Goal: Understand process/instructions: Learn how to perform a task or action

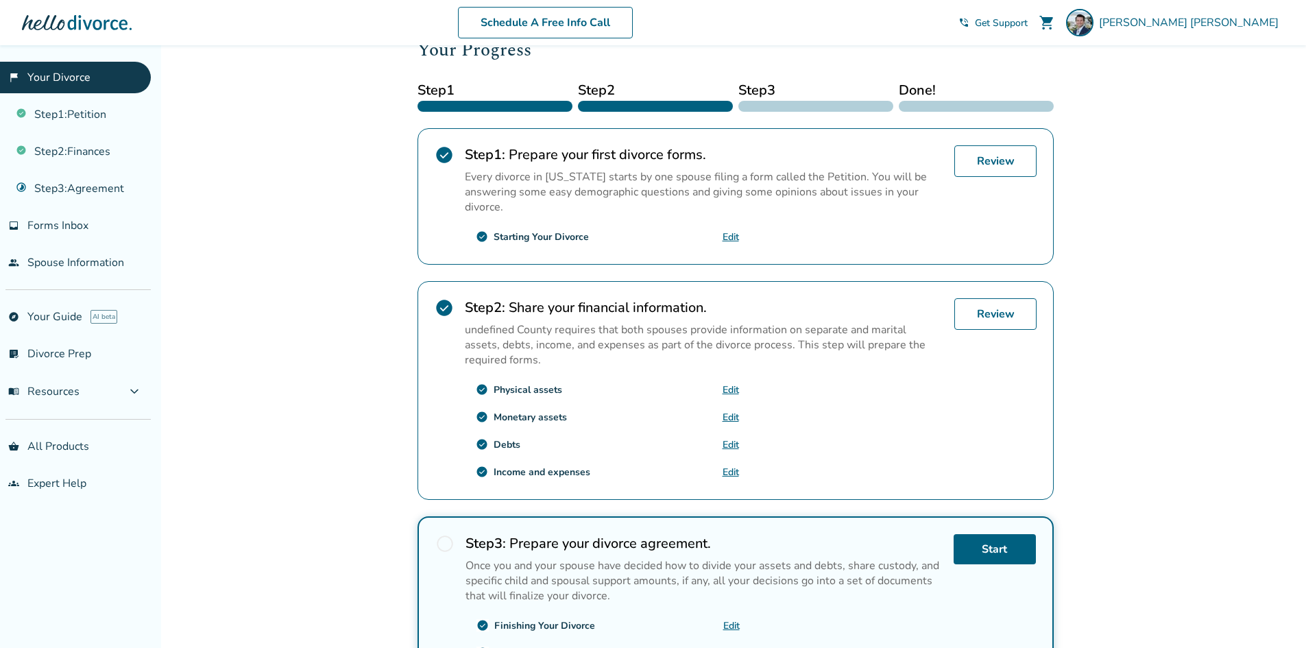
scroll to position [328, 0]
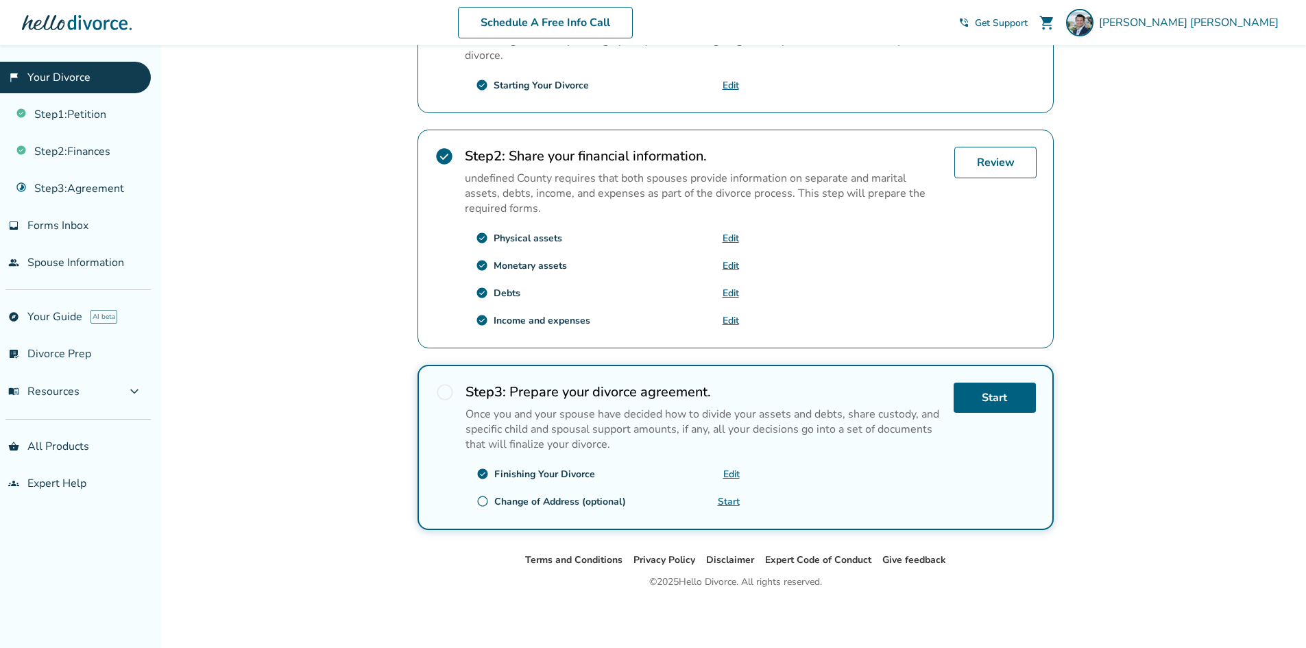
click at [678, 388] on h2 "Step 3 : Prepare your divorce agreement." at bounding box center [704, 392] width 477 height 19
click at [629, 397] on h2 "Step 3 : Prepare your divorce agreement." at bounding box center [704, 392] width 477 height 19
drag, startPoint x: 496, startPoint y: 416, endPoint x: 653, endPoint y: 418, distance: 157.0
click at [653, 418] on p "Once you and your spouse have decided how to divide your assets and debts, shar…" at bounding box center [704, 429] width 477 height 45
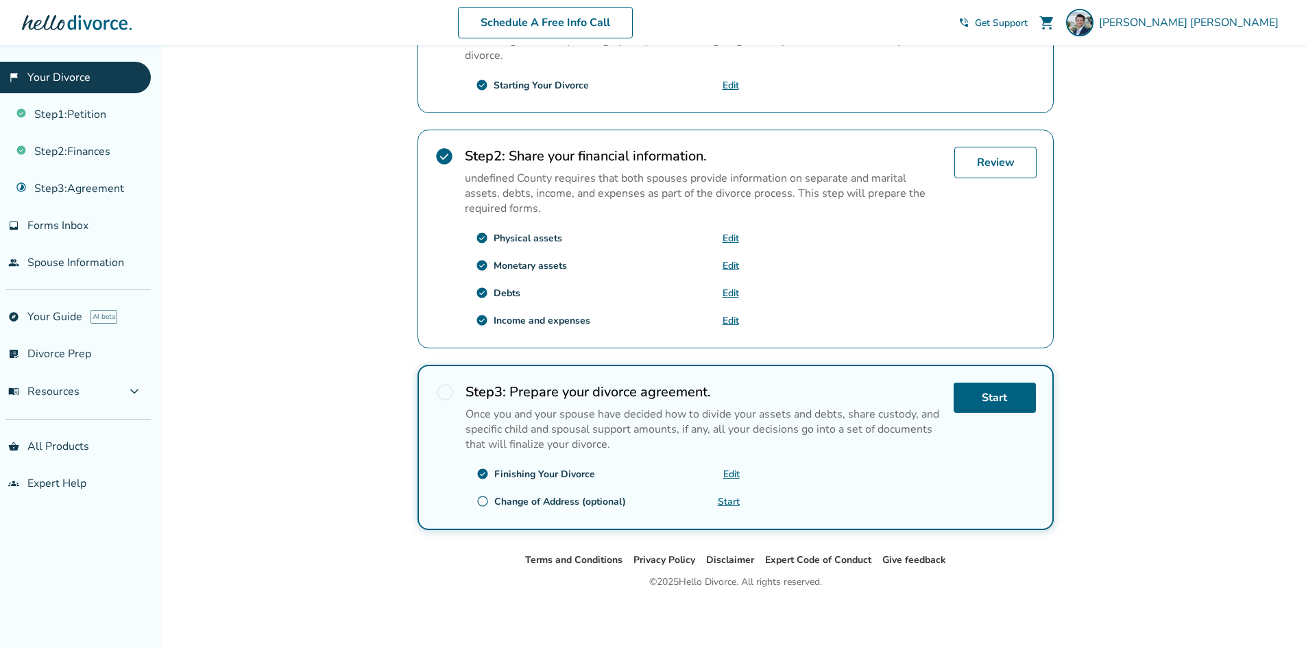
click at [728, 472] on link "Edit" at bounding box center [731, 474] width 16 height 13
click at [1280, 130] on div "Added to cart [PERSON_NAME] , welcome to your divorce platform. Your Plan: DIY …" at bounding box center [653, 182] width 1306 height 931
click at [762, 595] on div "Terms and Conditions Privacy Policy Disclaimer Expert Code of Conduct Give feed…" at bounding box center [736, 600] width 1142 height 96
click at [761, 585] on div "© 2025 Hello Divorce. All rights reserved." at bounding box center [735, 582] width 173 height 16
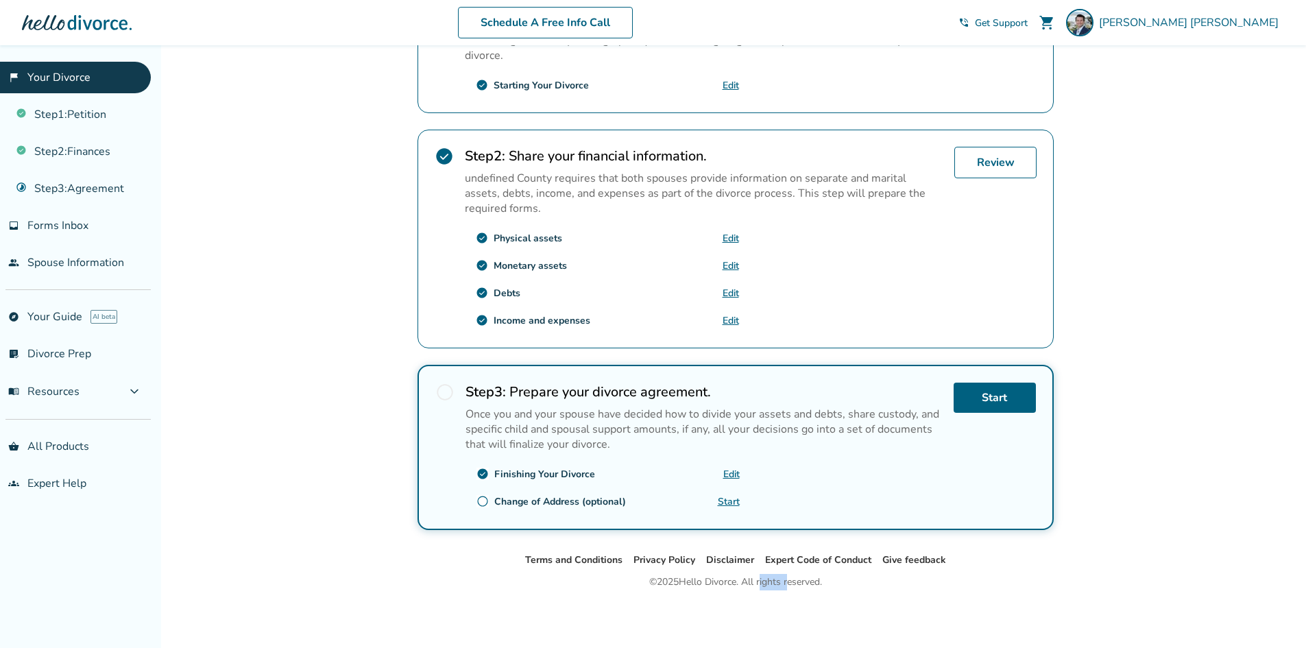
click at [761, 585] on div "© 2025 Hello Divorce. All rights reserved." at bounding box center [735, 582] width 173 height 16
click at [758, 583] on div "© 2025 Hello Divorce. All rights reserved." at bounding box center [735, 582] width 173 height 16
drag, startPoint x: 490, startPoint y: 184, endPoint x: 580, endPoint y: 186, distance: 90.5
click at [577, 186] on p "undefined County requires that both spouses provide information on separate and…" at bounding box center [704, 193] width 479 height 45
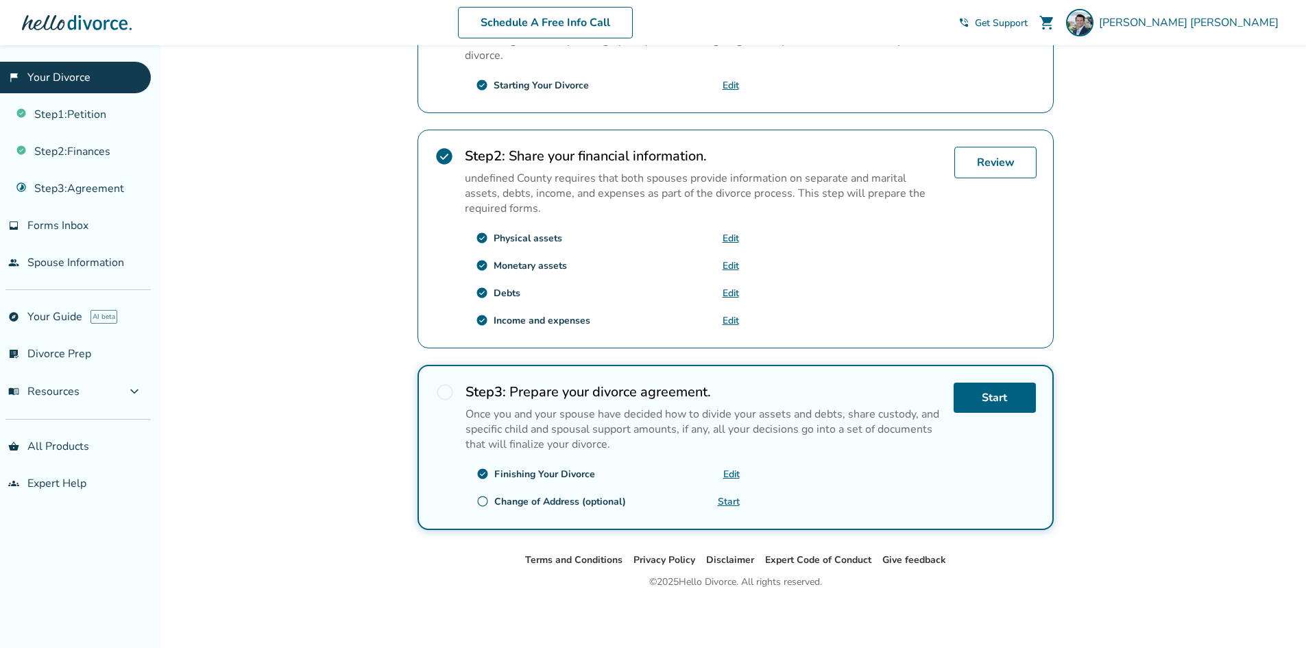
click at [581, 186] on p "undefined County requires that both spouses provide information on separate and…" at bounding box center [704, 193] width 479 height 45
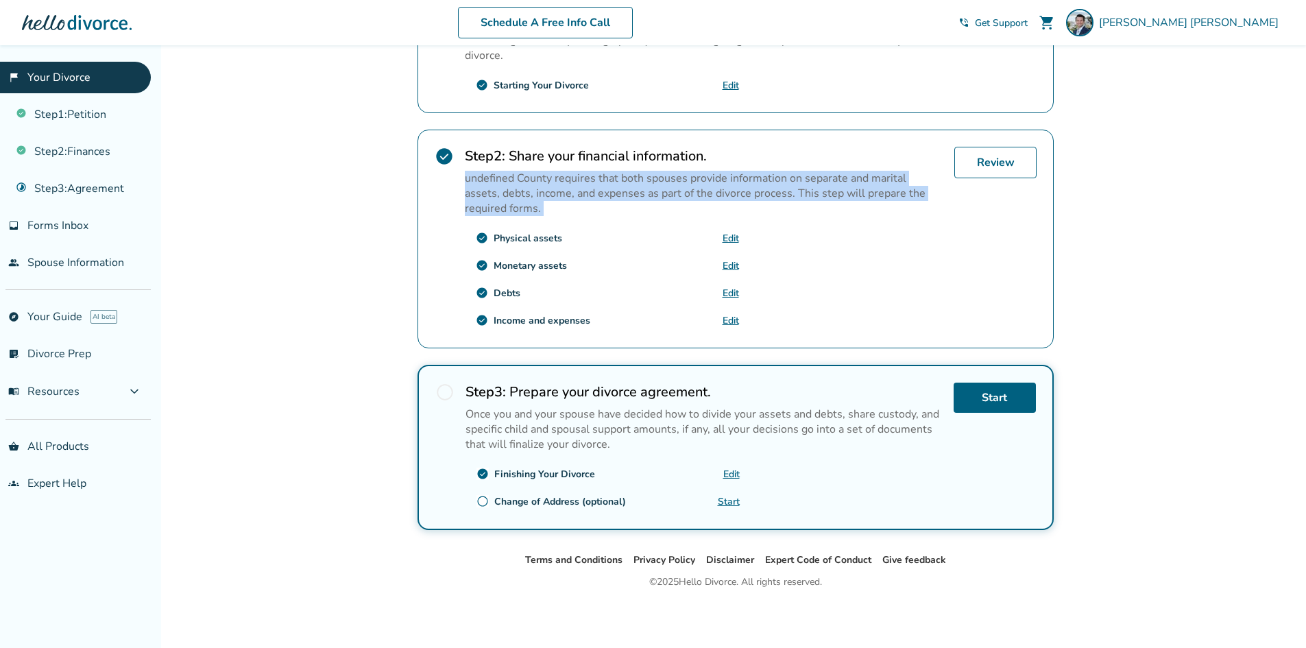
click at [581, 186] on p "undefined County requires that both spouses provide information on separate and…" at bounding box center [704, 193] width 479 height 45
click at [559, 182] on p "undefined County requires that both spouses provide information on separate and…" at bounding box center [704, 193] width 479 height 45
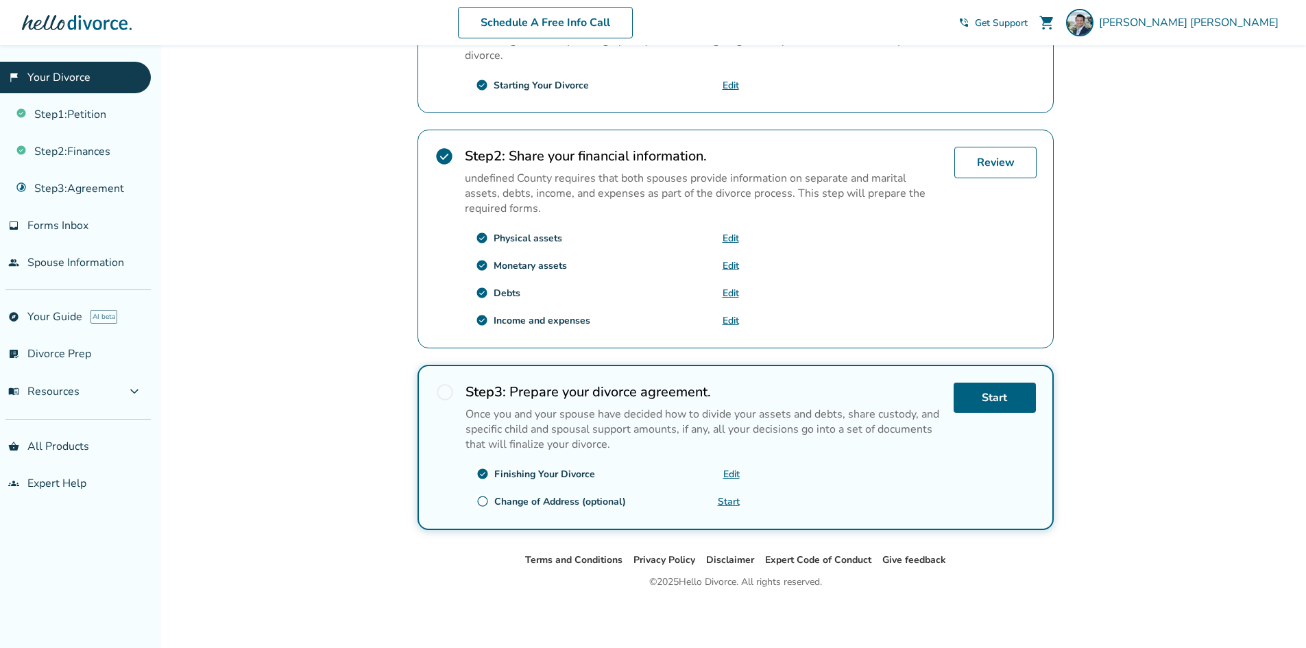
drag, startPoint x: 1280, startPoint y: 269, endPoint x: 1270, endPoint y: 271, distance: 10.0
click at [1280, 269] on div "Added to cart [PERSON_NAME] , welcome to your divorce platform. Your Plan: DIY …" at bounding box center [653, 182] width 1306 height 931
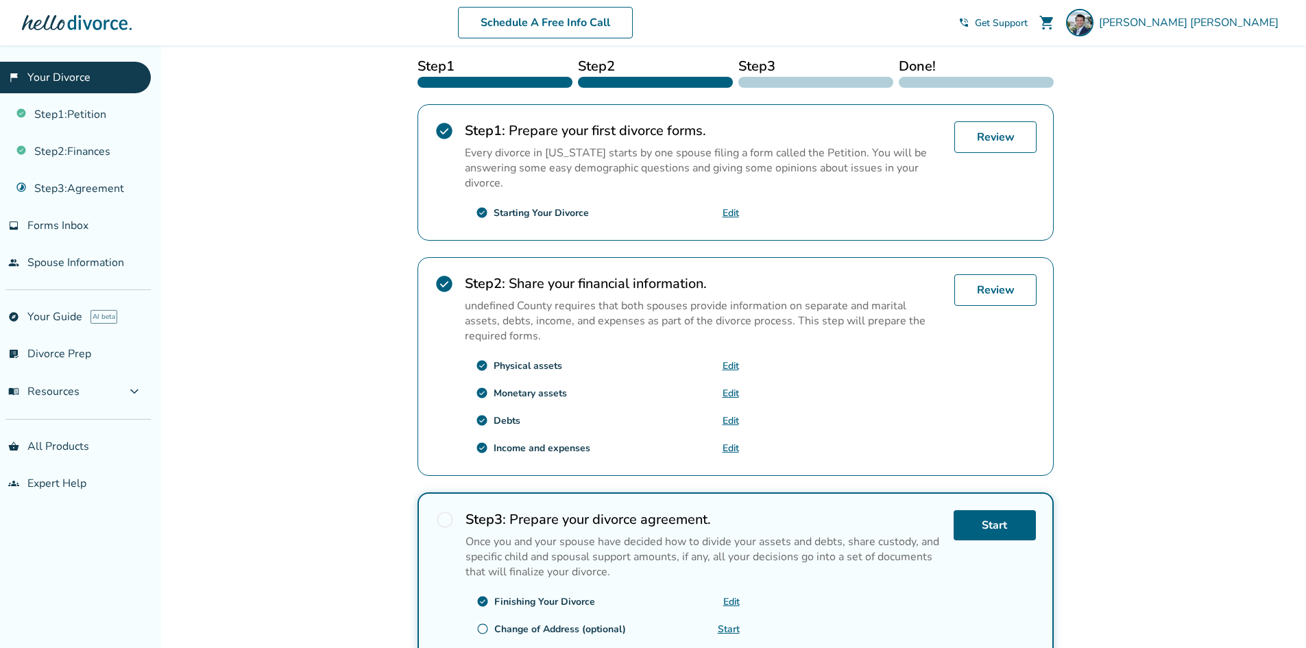
scroll to position [0, 0]
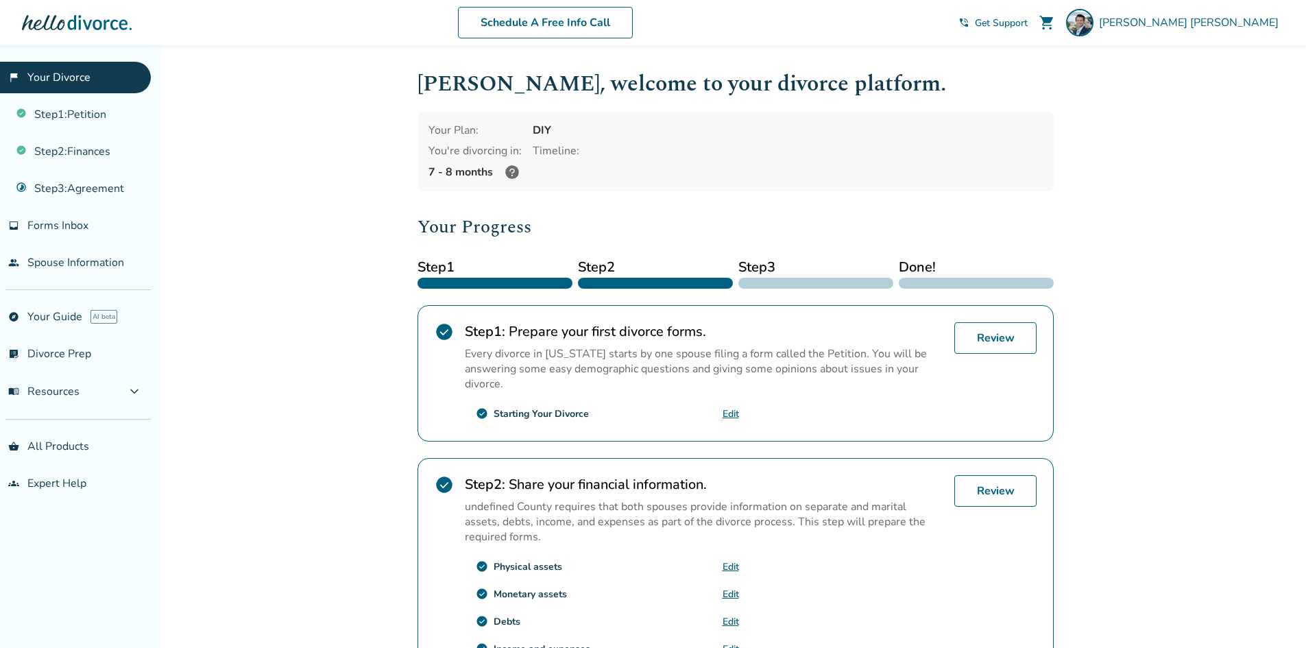
click at [1204, 338] on div "Added to cart [PERSON_NAME] , welcome to your divorce platform. Your Plan: DIY …" at bounding box center [653, 510] width 1306 height 931
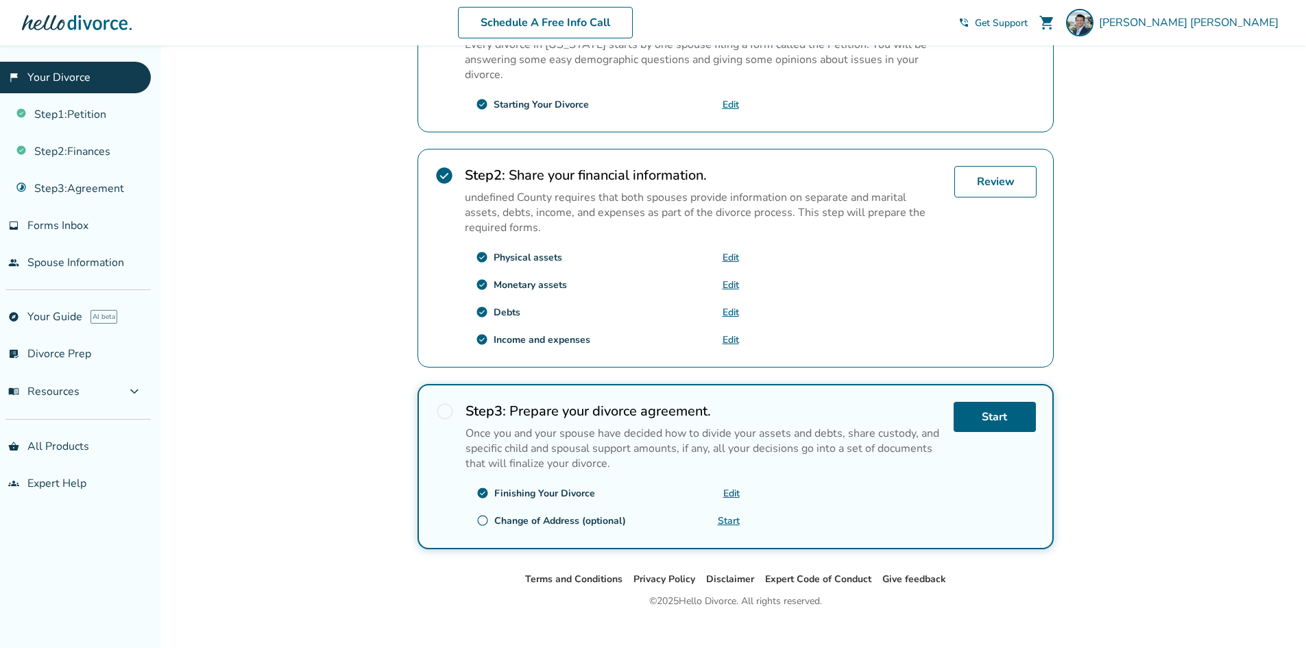
scroll to position [328, 0]
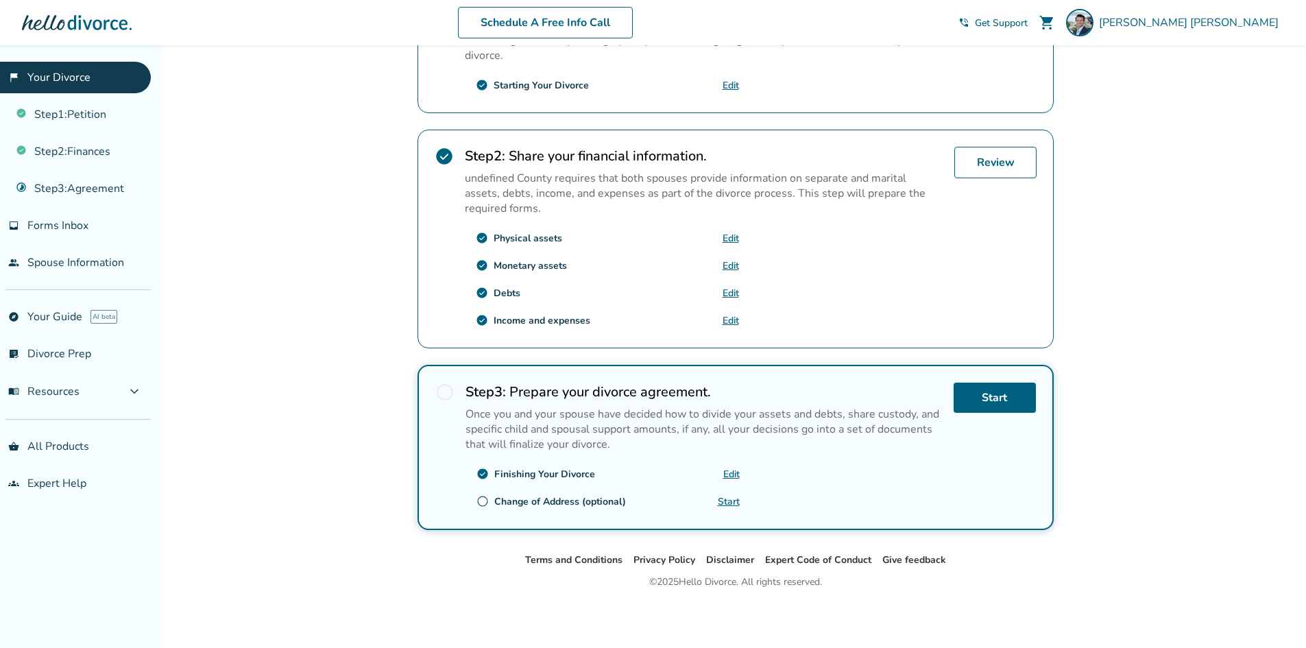
click at [1203, 346] on div "Added to cart [PERSON_NAME] , welcome to your divorce platform. Your Plan: DIY …" at bounding box center [653, 182] width 1306 height 931
click at [1191, 370] on div "Added to cart [PERSON_NAME] , welcome to your divorce platform. Your Plan: DIY …" at bounding box center [653, 182] width 1306 height 931
click at [1203, 403] on div "Added to cart [PERSON_NAME] , welcome to your divorce platform. Your Plan: DIY …" at bounding box center [653, 182] width 1306 height 931
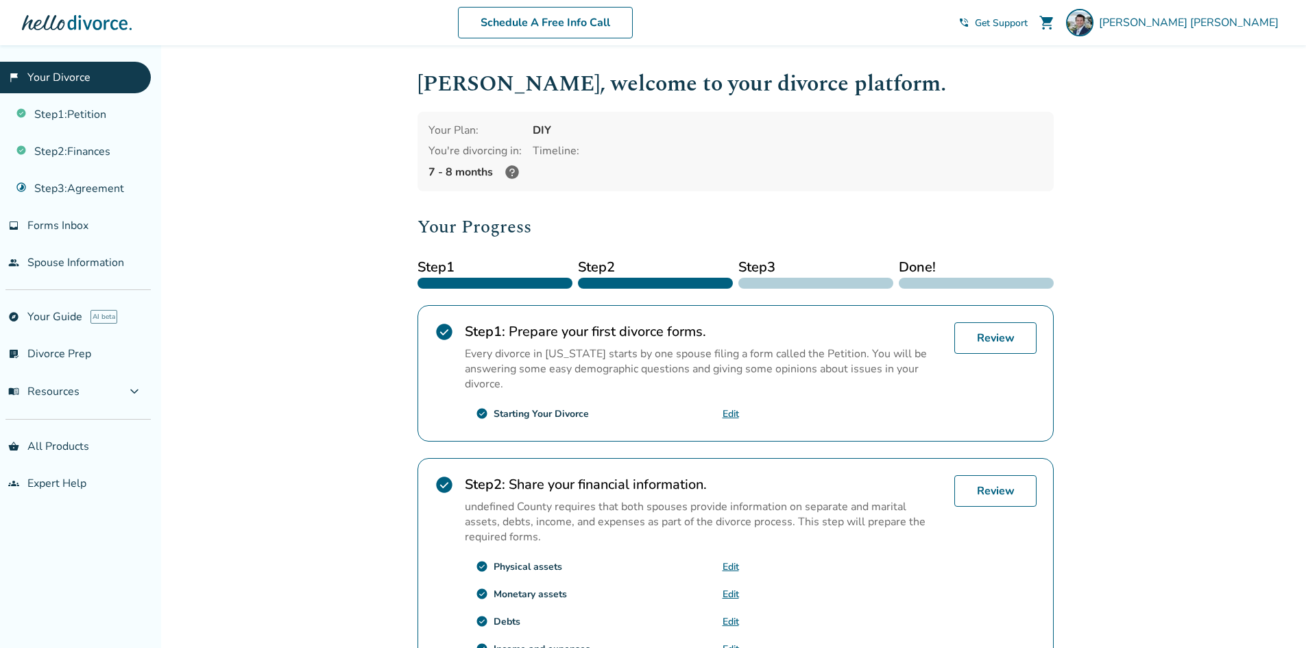
click at [1216, 376] on div "Added to cart [PERSON_NAME] , welcome to your divorce platform. Your Plan: DIY …" at bounding box center [653, 510] width 1306 height 931
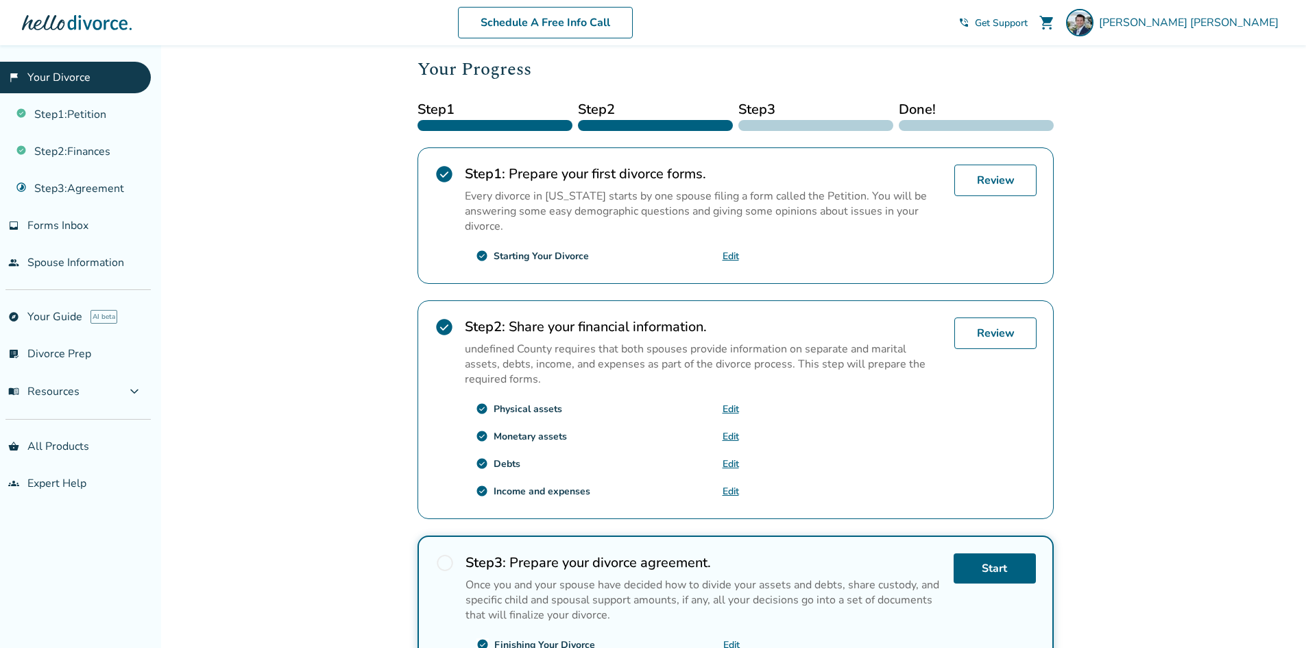
scroll to position [328, 0]
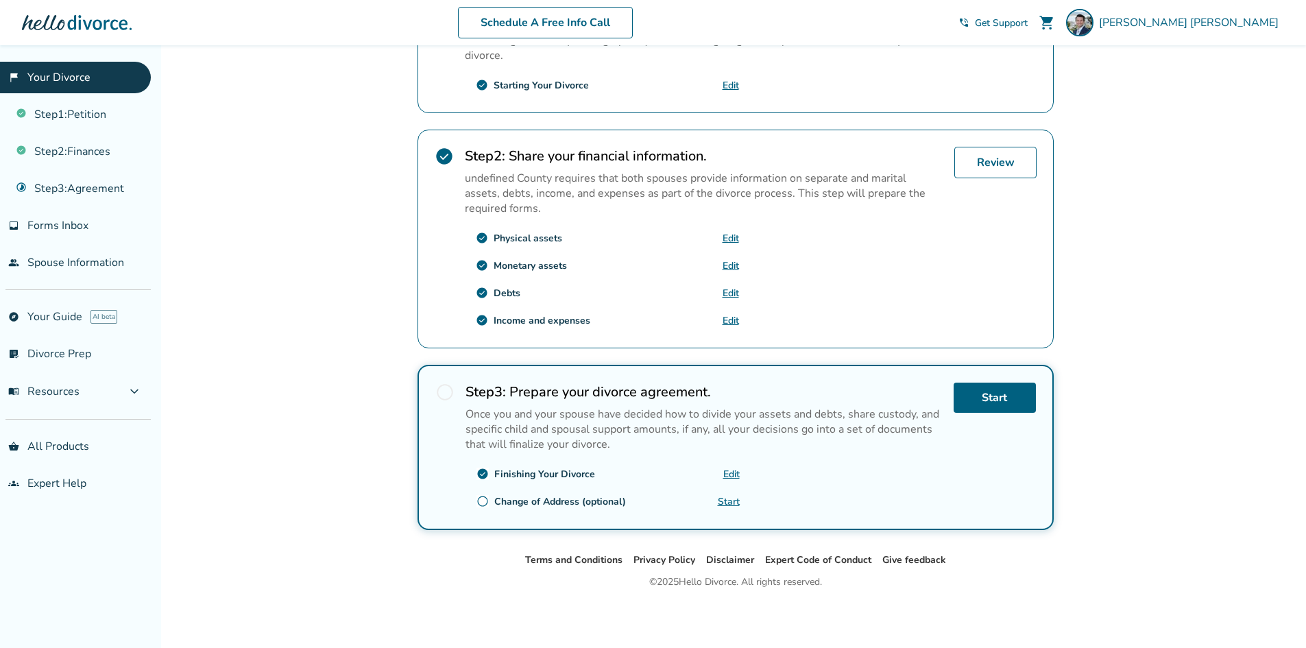
click at [1216, 415] on div "Added to cart [PERSON_NAME] , welcome to your divorce platform. Your Plan: DIY …" at bounding box center [653, 182] width 1306 height 931
click at [440, 391] on span "radio_button_unchecked" at bounding box center [444, 392] width 19 height 19
click at [1229, 485] on div "Added to cart [PERSON_NAME] , welcome to your divorce platform. Your Plan: DIY …" at bounding box center [653, 182] width 1306 height 931
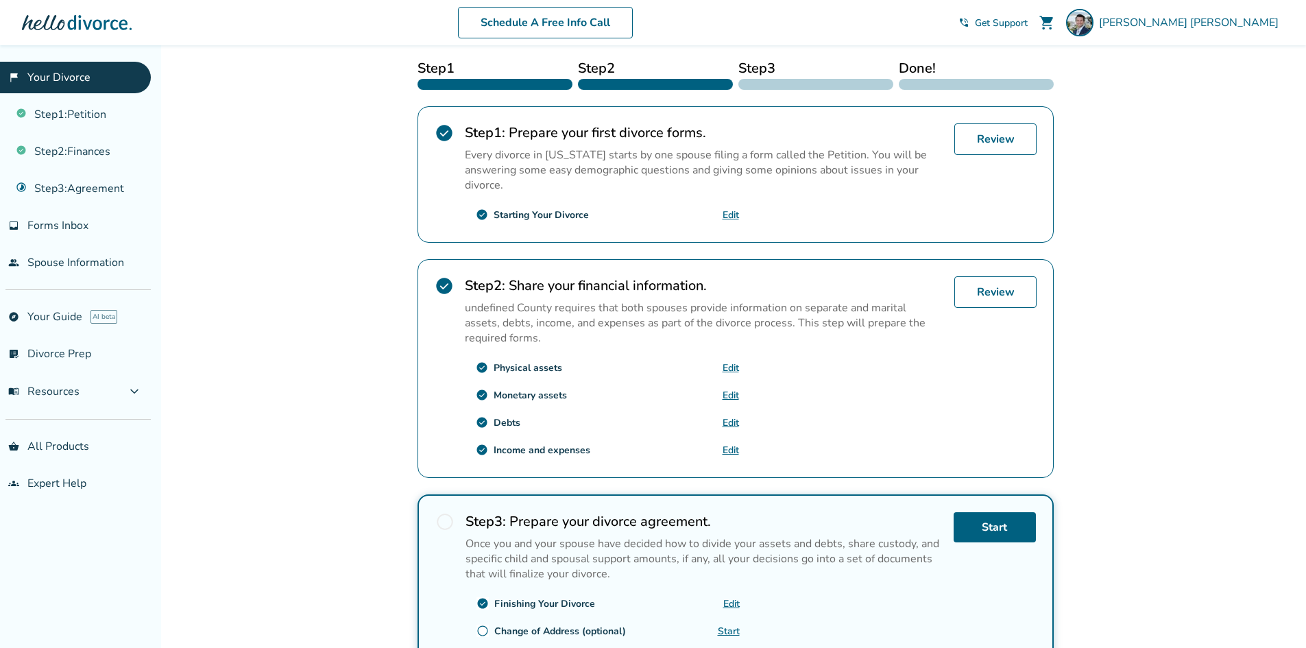
scroll to position [0, 0]
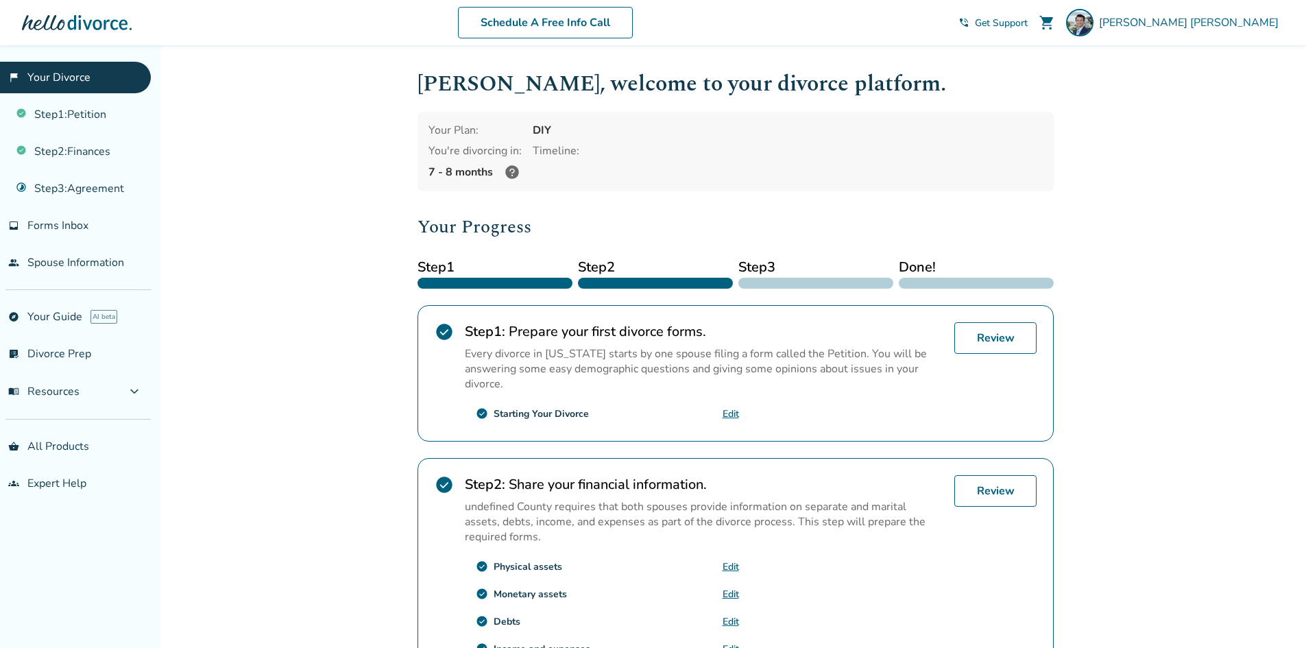
drag, startPoint x: 1242, startPoint y: 274, endPoint x: 1244, endPoint y: 287, distance: 13.9
click at [1242, 274] on div "Added to cart [PERSON_NAME] , welcome to your divorce platform. Your Plan: DIY …" at bounding box center [653, 510] width 1306 height 931
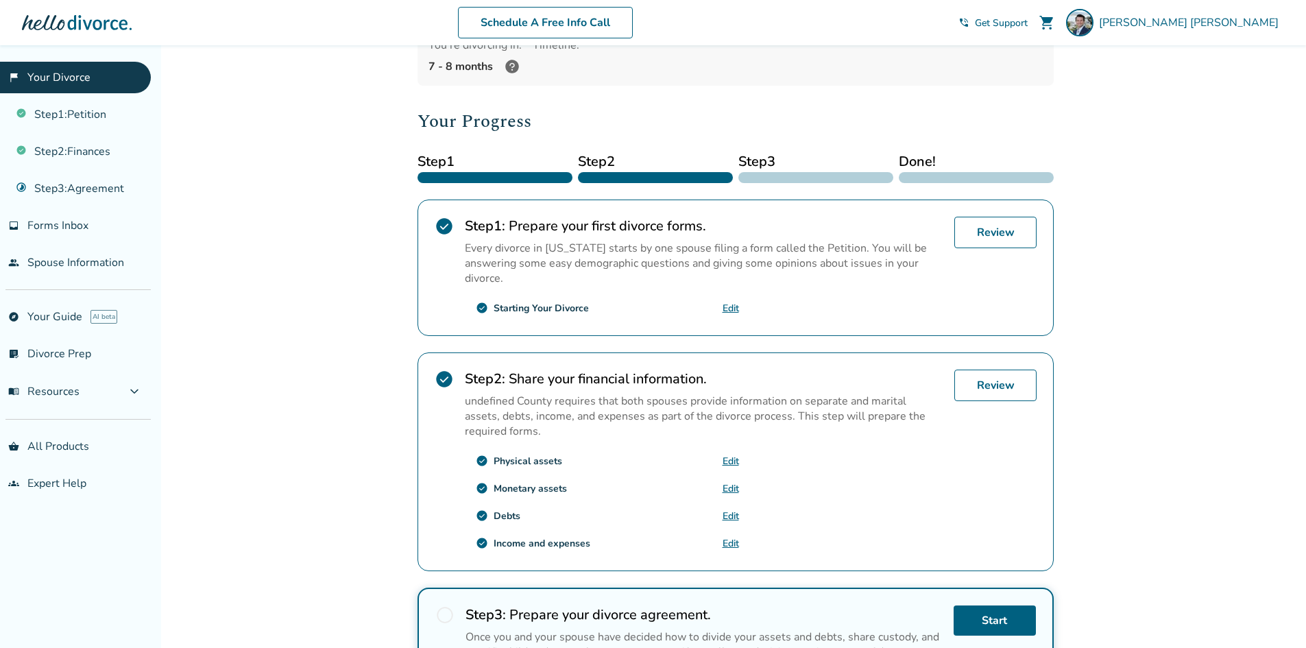
scroll to position [328, 0]
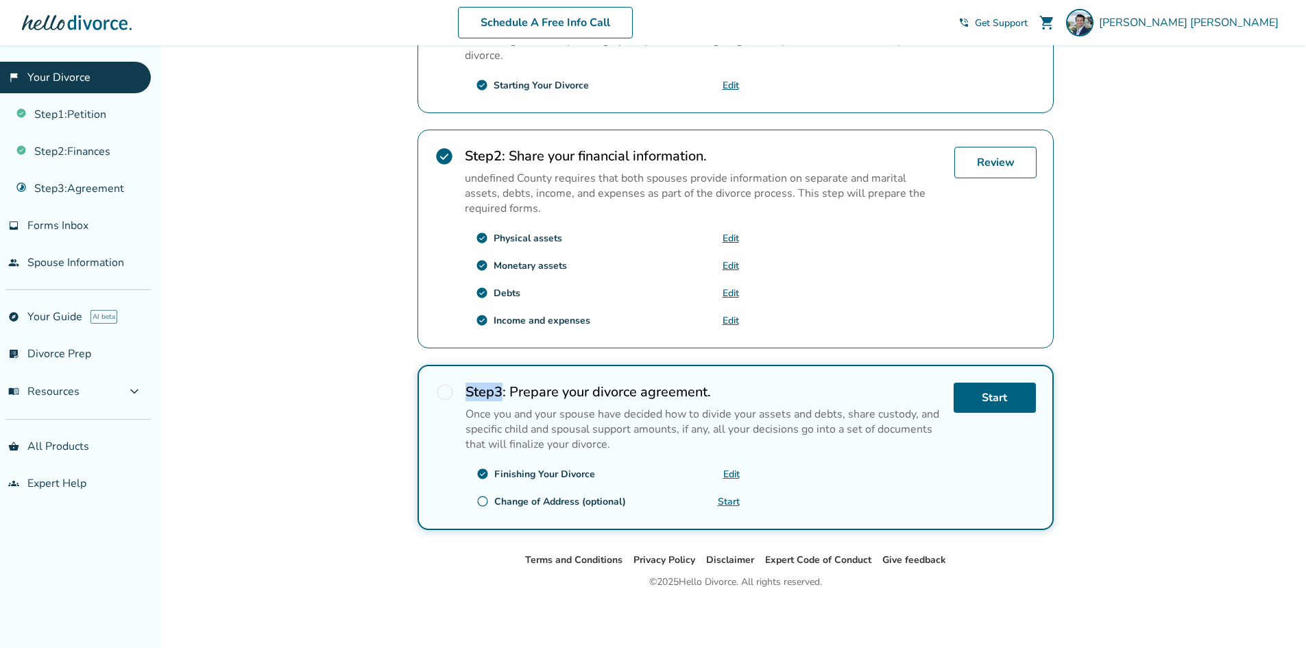
drag, startPoint x: 469, startPoint y: 393, endPoint x: 540, endPoint y: 394, distance: 71.3
click at [535, 393] on h2 "Step 3 : Prepare your divorce agreement." at bounding box center [704, 392] width 477 height 19
click at [540, 394] on h2 "Step 3 : Prepare your divorce agreement." at bounding box center [704, 392] width 477 height 19
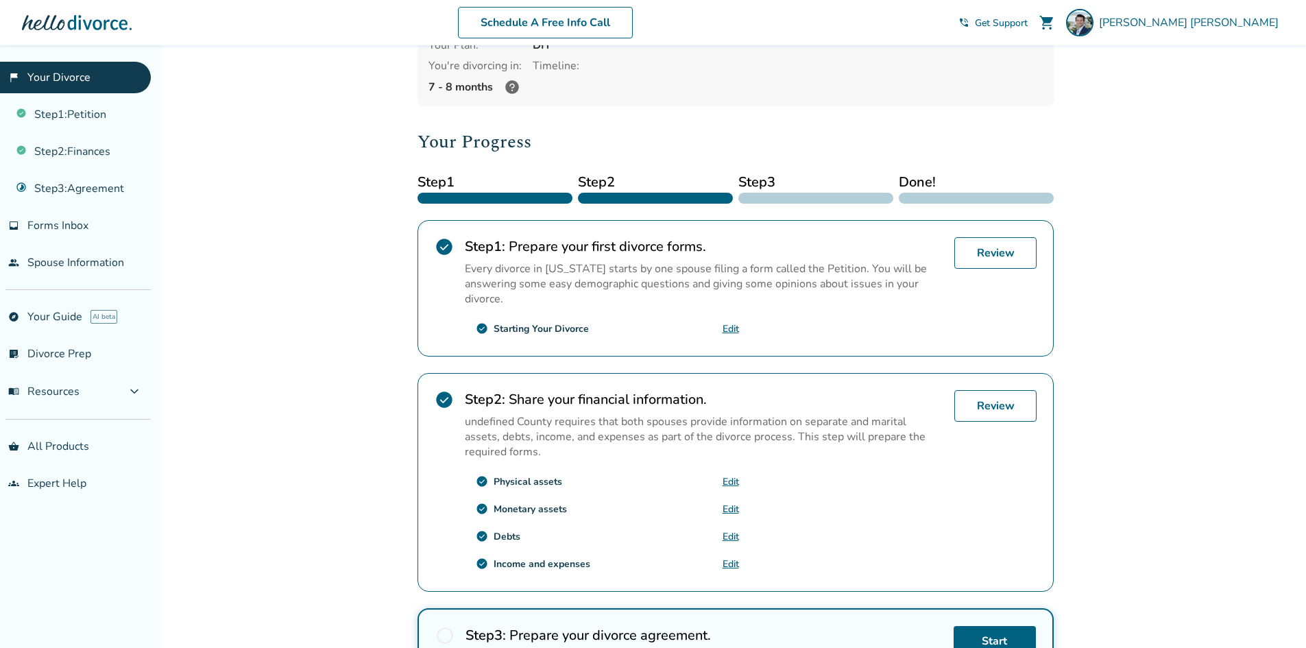
scroll to position [0, 0]
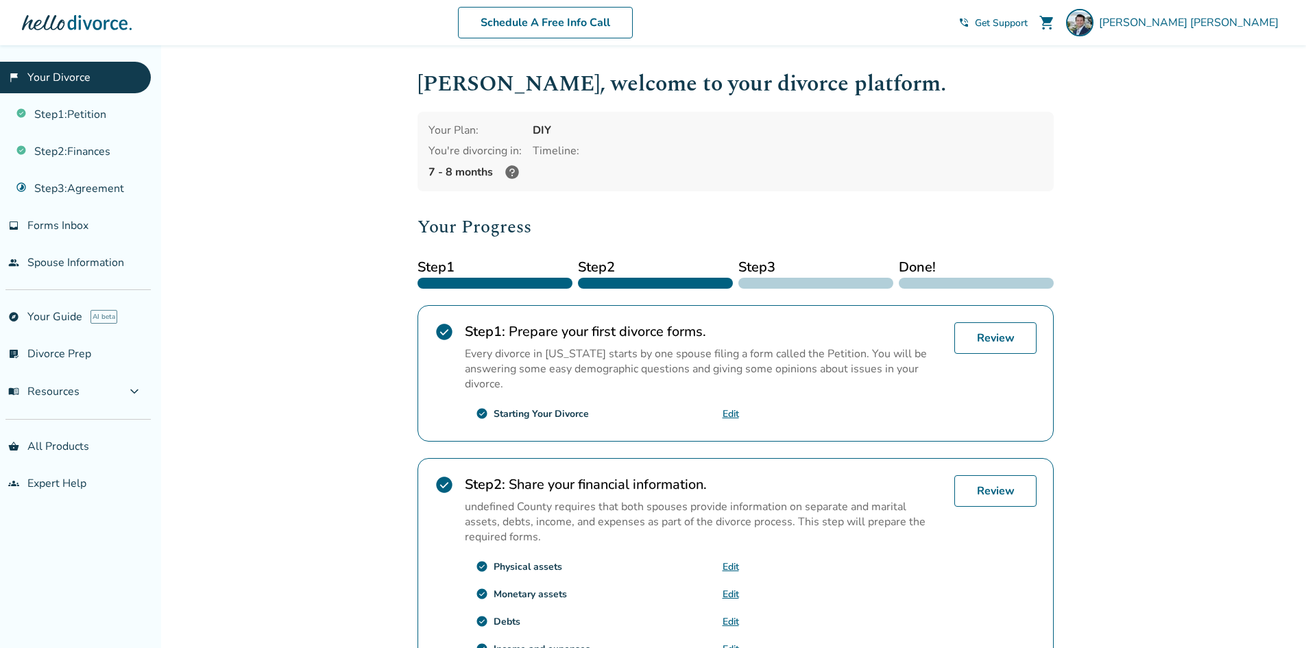
click at [1187, 380] on div "Added to cart [PERSON_NAME] , welcome to your divorce platform. Your Plan: DIY …" at bounding box center [653, 510] width 1306 height 931
drag, startPoint x: 403, startPoint y: 118, endPoint x: 609, endPoint y: 126, distance: 206.5
click at [605, 126] on div "Added to cart [PERSON_NAME] , welcome to your divorce platform. Your Plan: DIY …" at bounding box center [653, 510] width 1306 height 931
click at [615, 129] on div "DIY" at bounding box center [788, 130] width 510 height 15
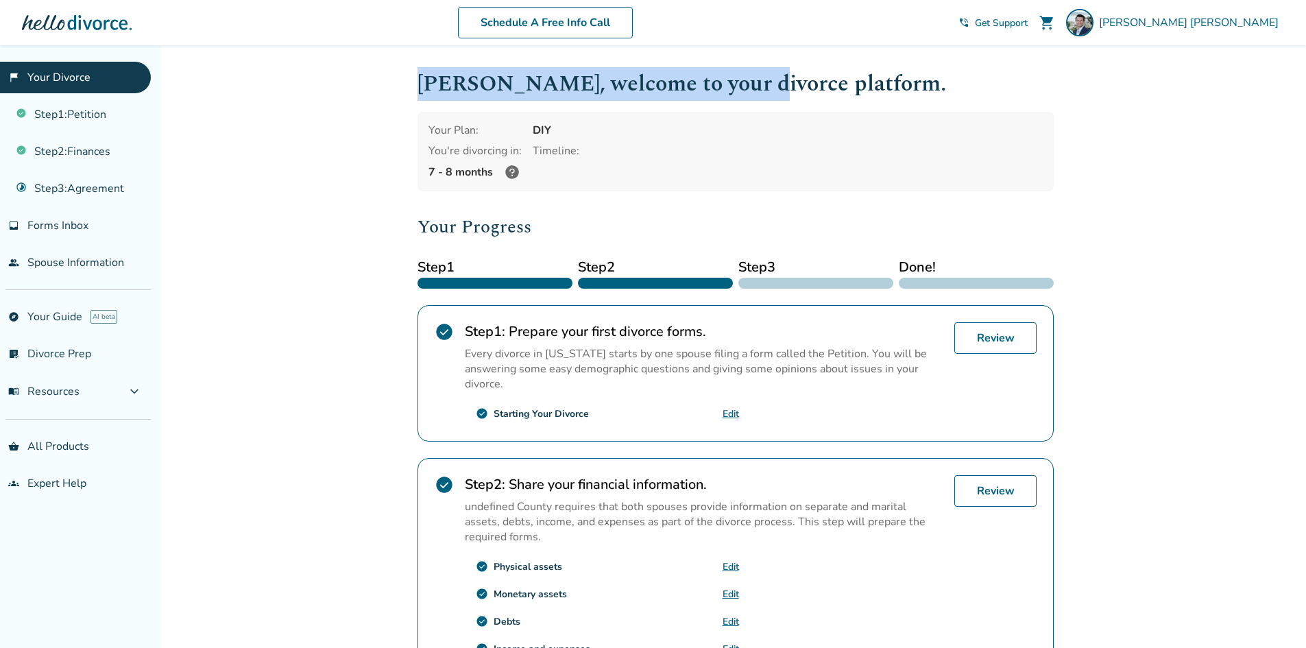
drag, startPoint x: 420, startPoint y: 82, endPoint x: 864, endPoint y: 82, distance: 443.6
click at [845, 82] on h1 "[PERSON_NAME] , welcome to your divorce platform." at bounding box center [736, 84] width 636 height 34
click at [860, 82] on h1 "[PERSON_NAME] , welcome to your divorce platform." at bounding box center [736, 84] width 636 height 34
